Goal: Task Accomplishment & Management: Use online tool/utility

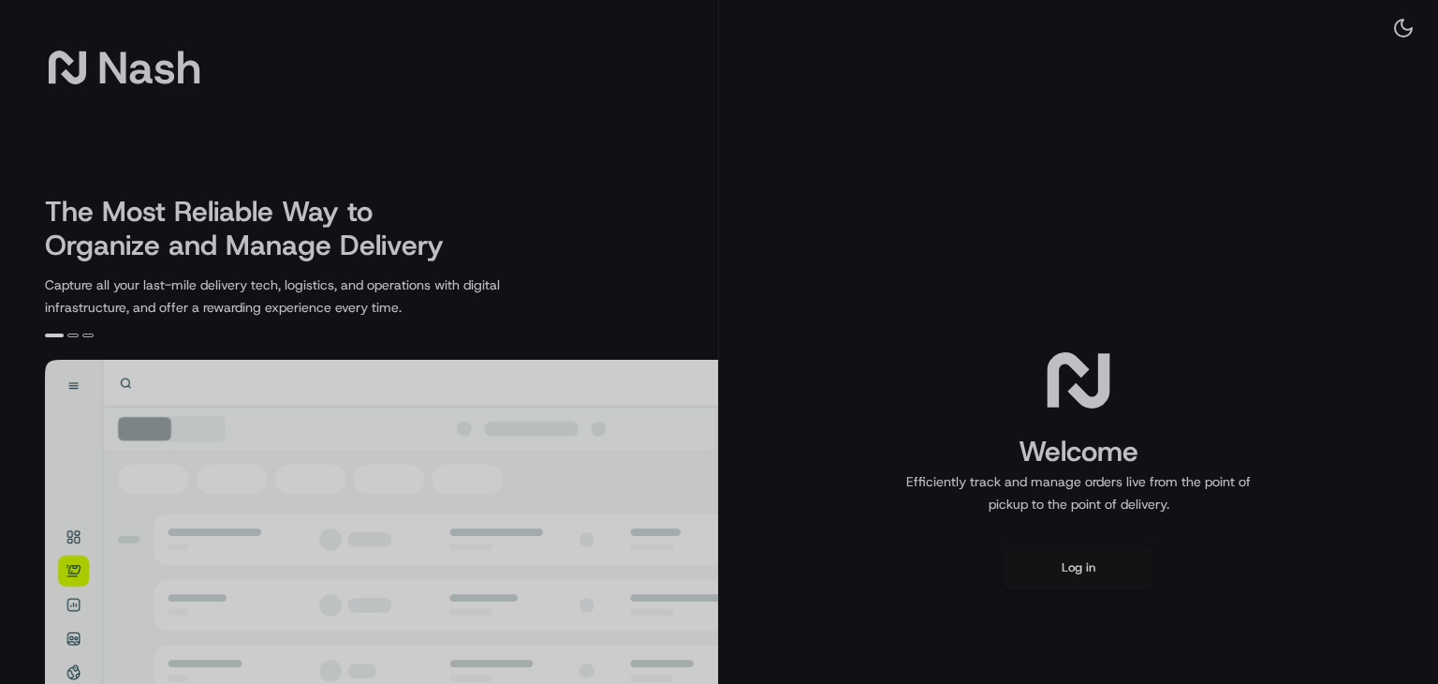
click at [1111, 572] on div at bounding box center [719, 342] width 1438 height 684
drag, startPoint x: 1062, startPoint y: 560, endPoint x: 911, endPoint y: 292, distance: 307.3
click at [1059, 560] on div at bounding box center [719, 342] width 1438 height 684
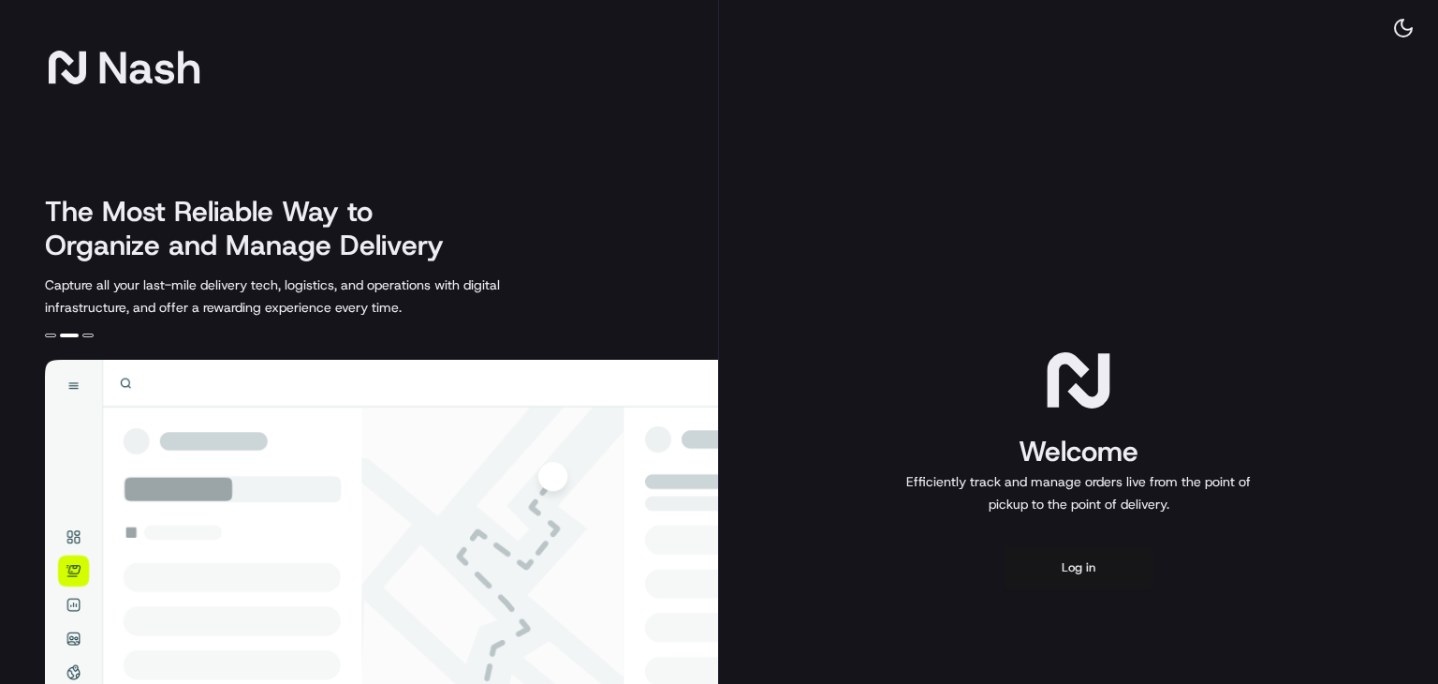
click at [1068, 569] on button "Log in" at bounding box center [1079, 567] width 150 height 45
